Goal: Check status: Check status

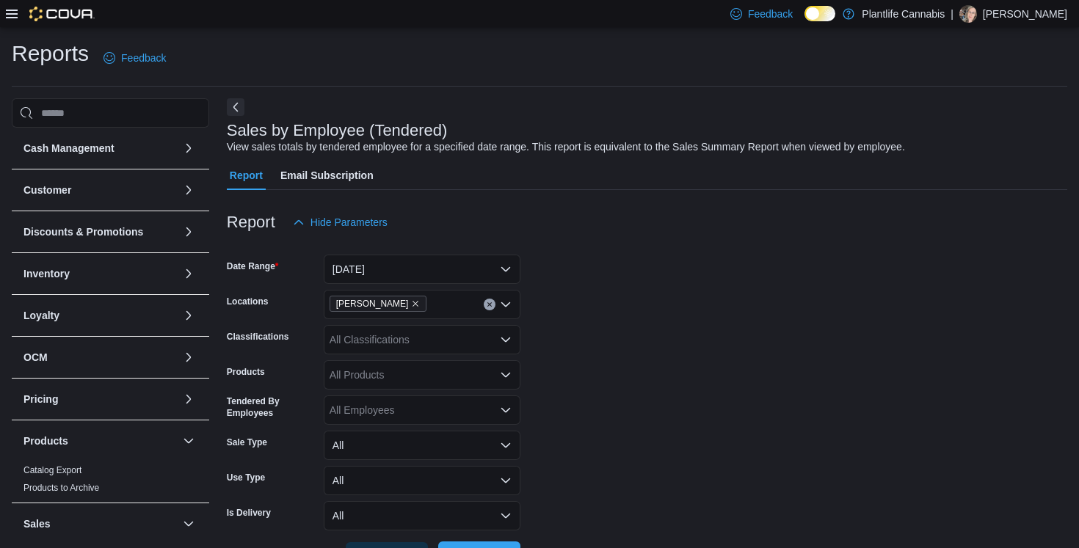
scroll to position [470, 0]
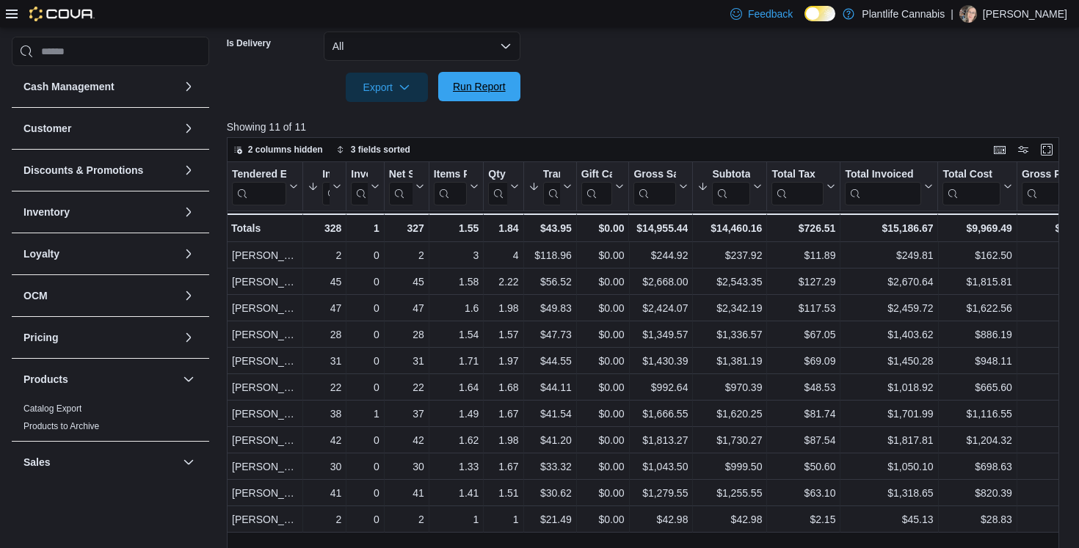
click at [499, 81] on span "Run Report" at bounding box center [479, 86] width 53 height 15
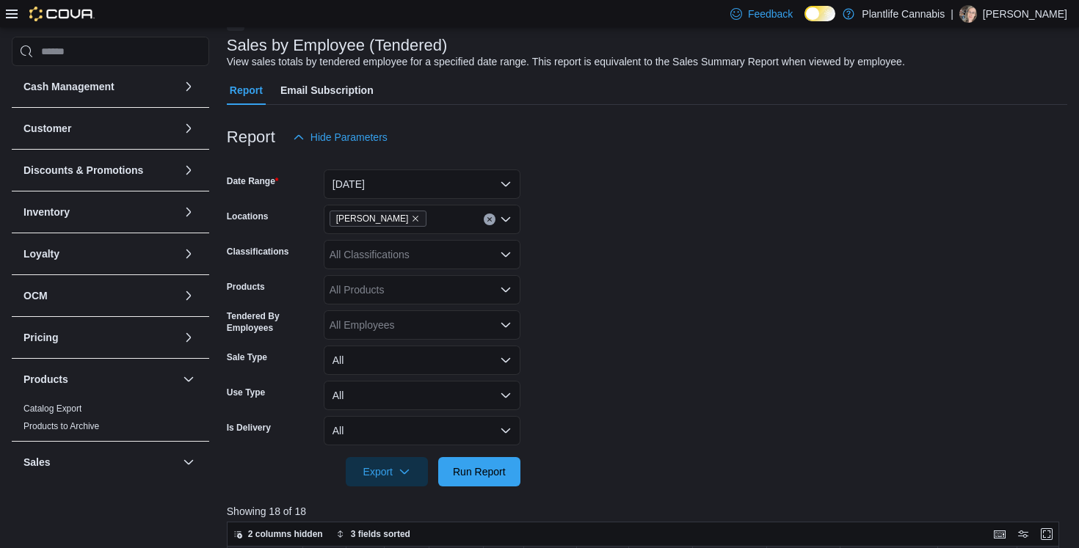
scroll to position [69, 0]
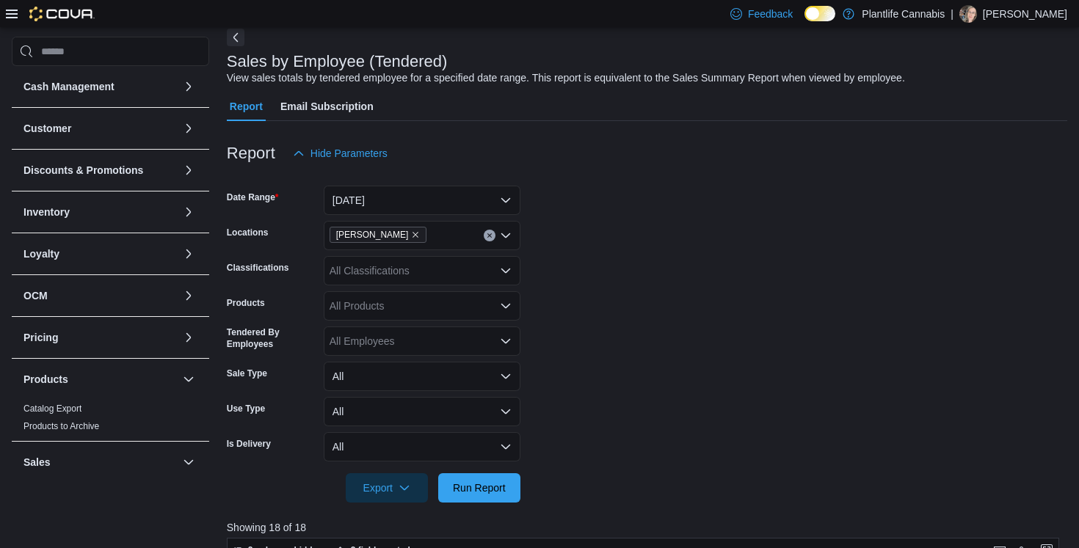
click at [236, 40] on button "Next" at bounding box center [236, 38] width 18 height 18
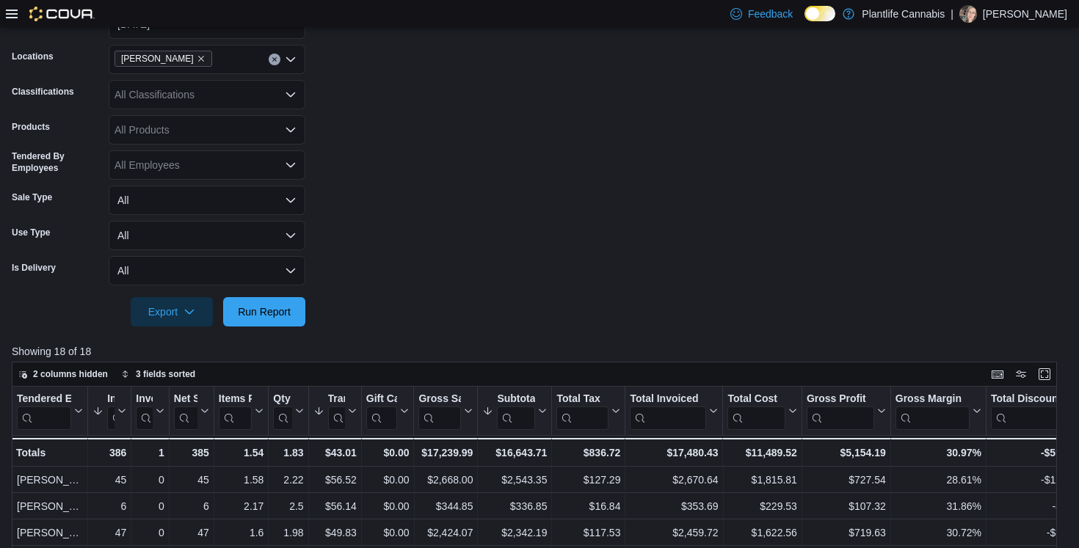
scroll to position [216, 0]
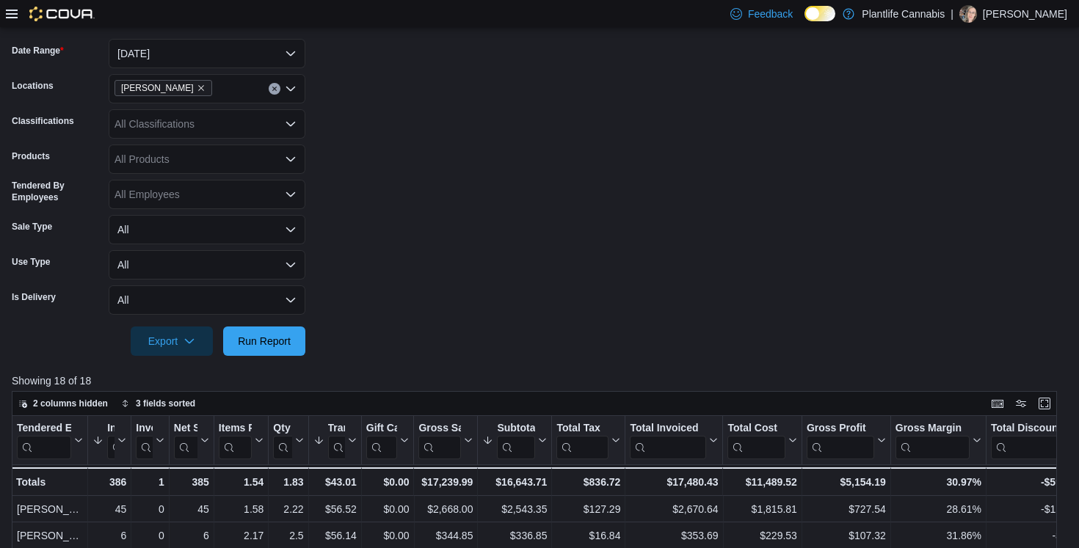
click at [275, 91] on icon "Clear input" at bounding box center [275, 89] width 6 height 6
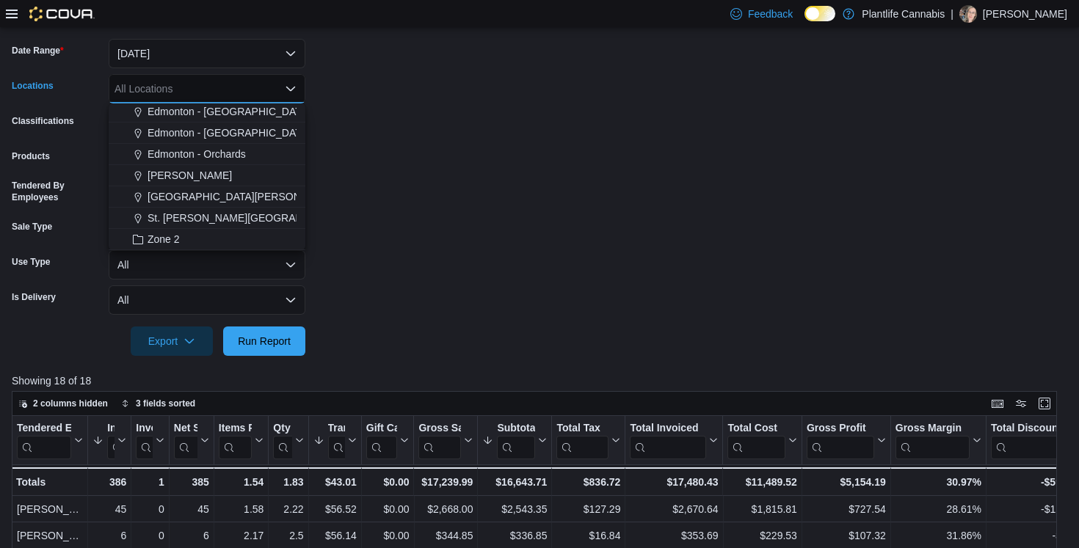
scroll to position [109, 0]
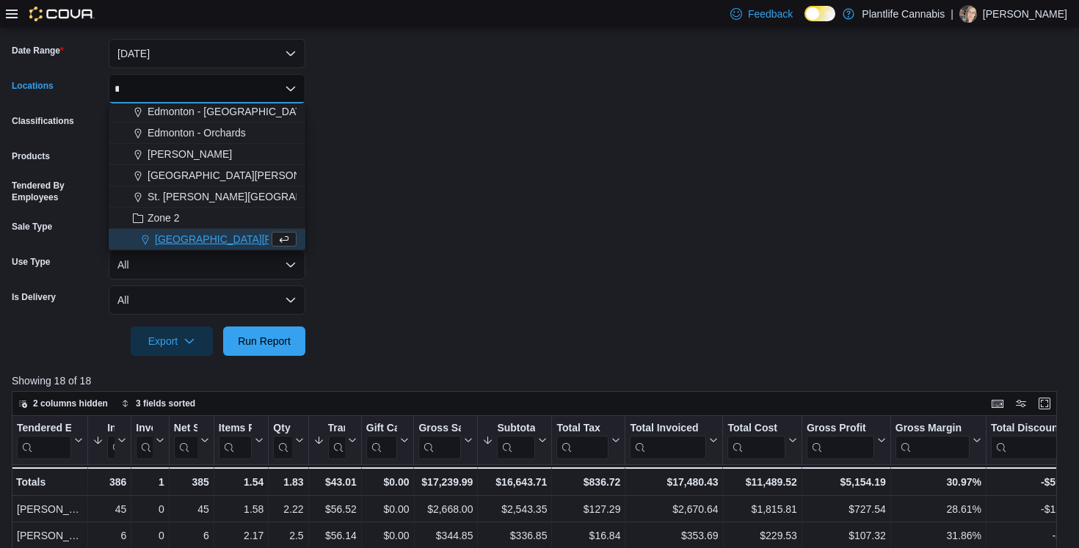
click at [188, 236] on span "[GEOGRAPHIC_DATA][PERSON_NAME] - [GEOGRAPHIC_DATA]" at bounding box center [308, 239] width 307 height 15
click at [297, 335] on button "Run Report" at bounding box center [264, 340] width 82 height 29
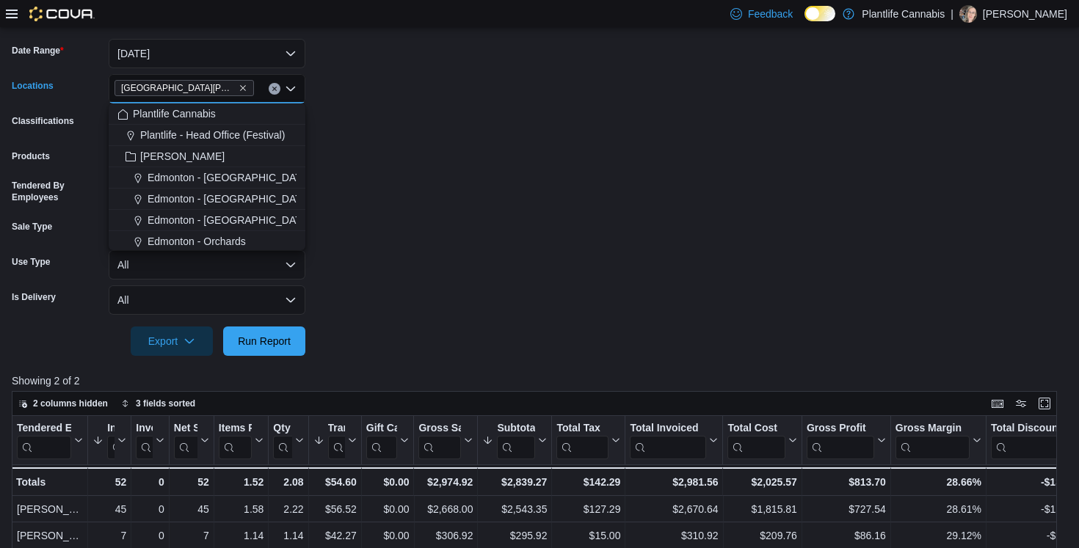
click at [260, 96] on input "Locations" at bounding box center [260, 89] width 1 height 18
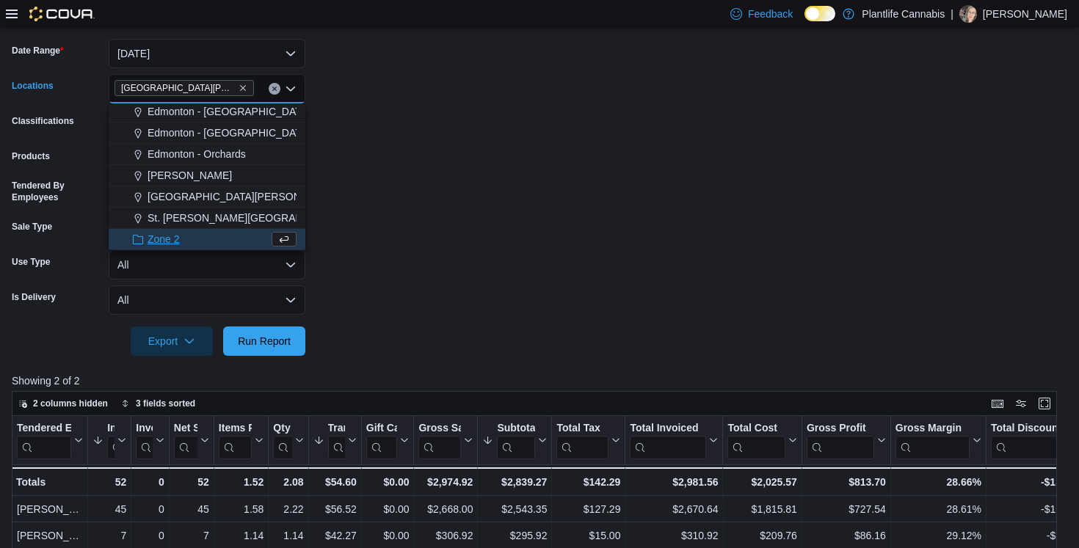
scroll to position [109, 0]
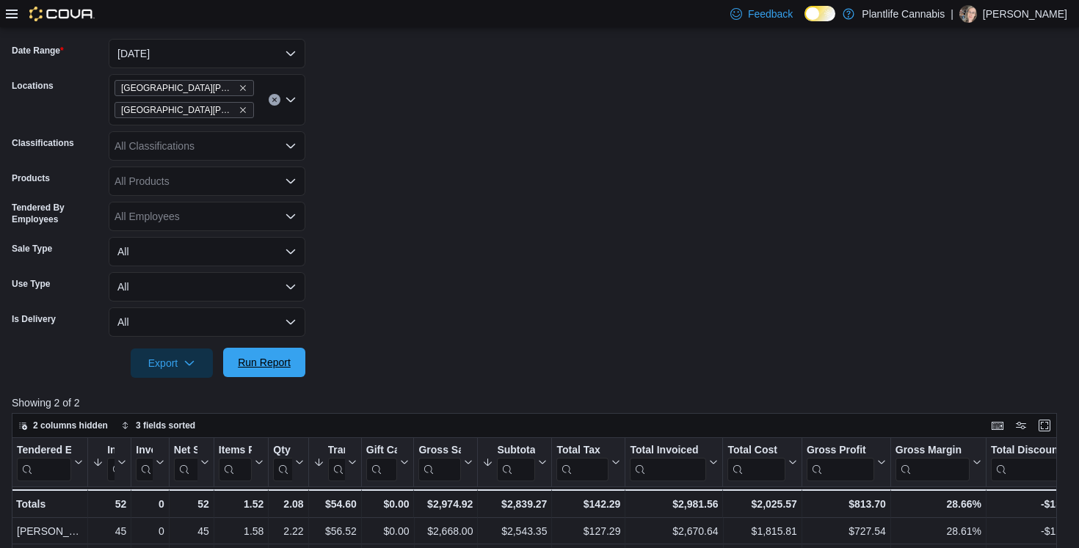
click at [291, 363] on span "Run Report" at bounding box center [264, 362] width 65 height 29
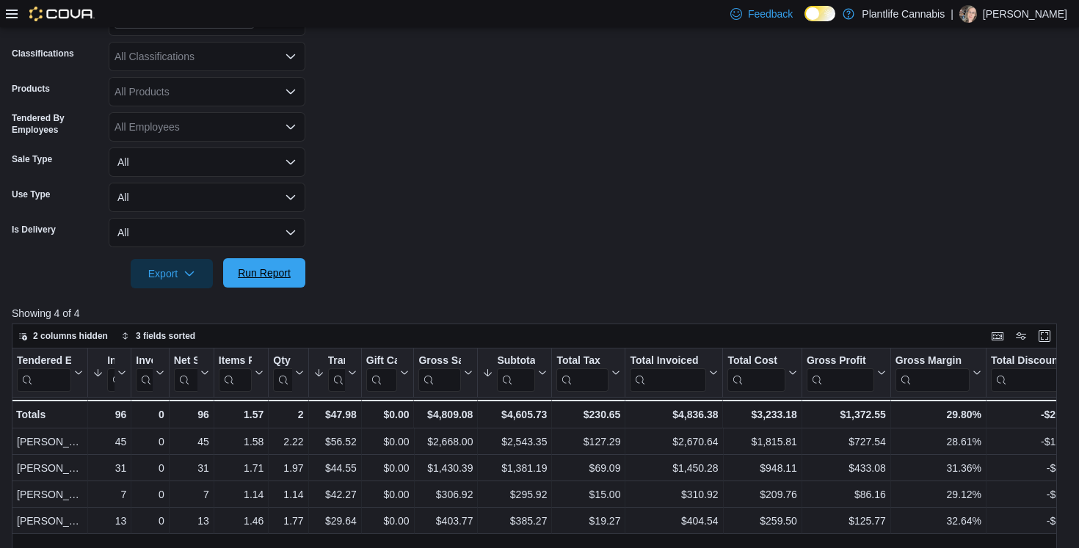
scroll to position [304, 0]
